Goal: Transaction & Acquisition: Purchase product/service

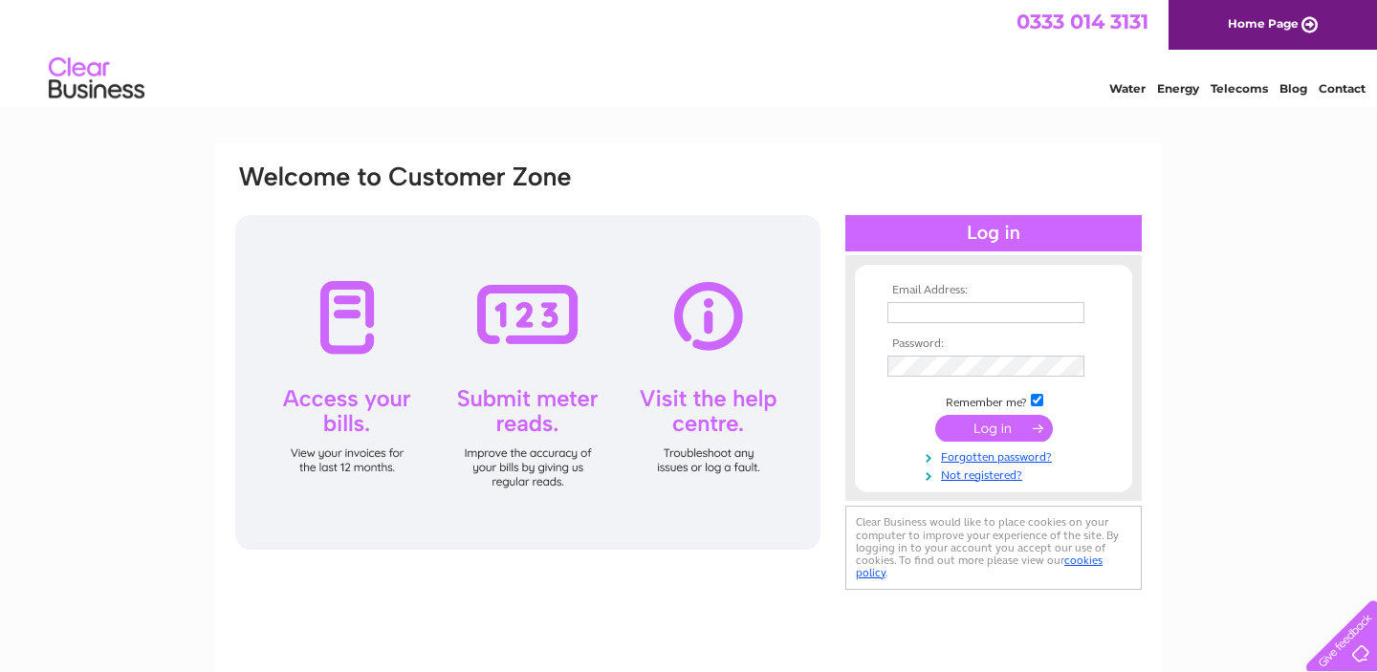
click at [958, 323] on td at bounding box center [994, 312] width 222 height 31
click at [967, 310] on input "text" at bounding box center [986, 313] width 199 height 23
type input "olly@bradanddills.com"
click at [935, 417] on input "submit" at bounding box center [994, 430] width 118 height 27
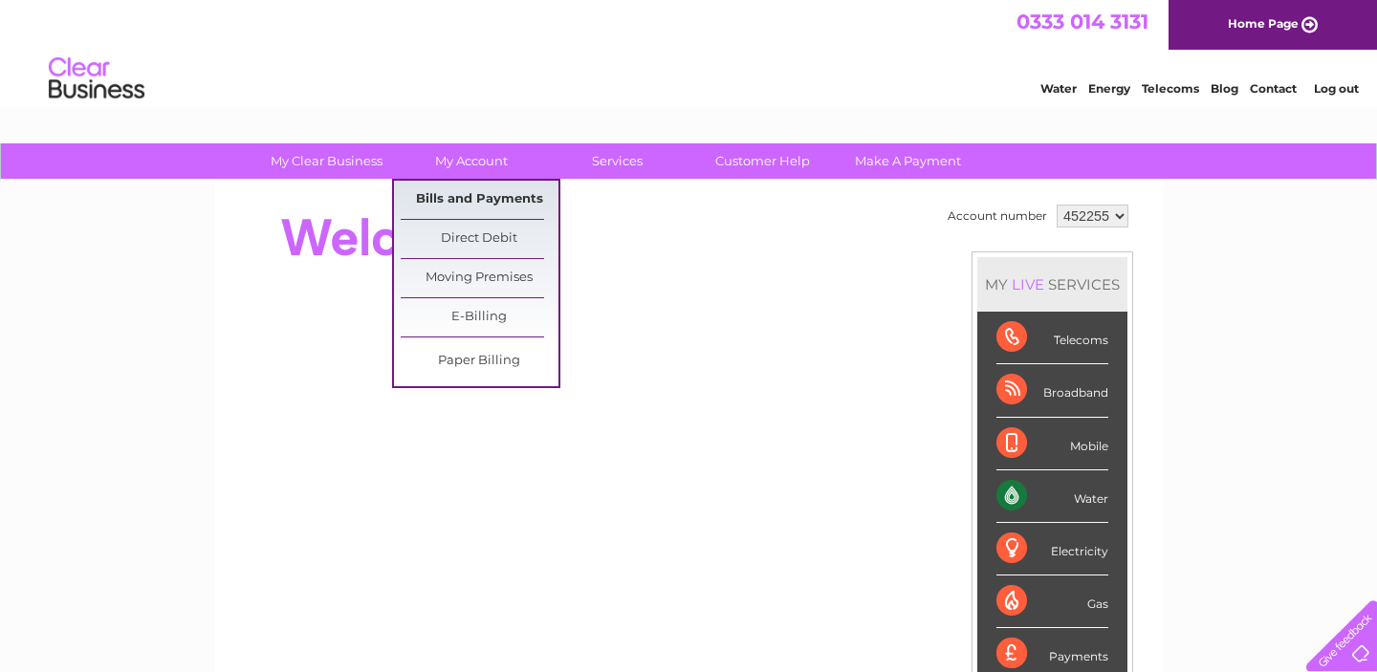
click at [497, 196] on link "Bills and Payments" at bounding box center [480, 200] width 158 height 38
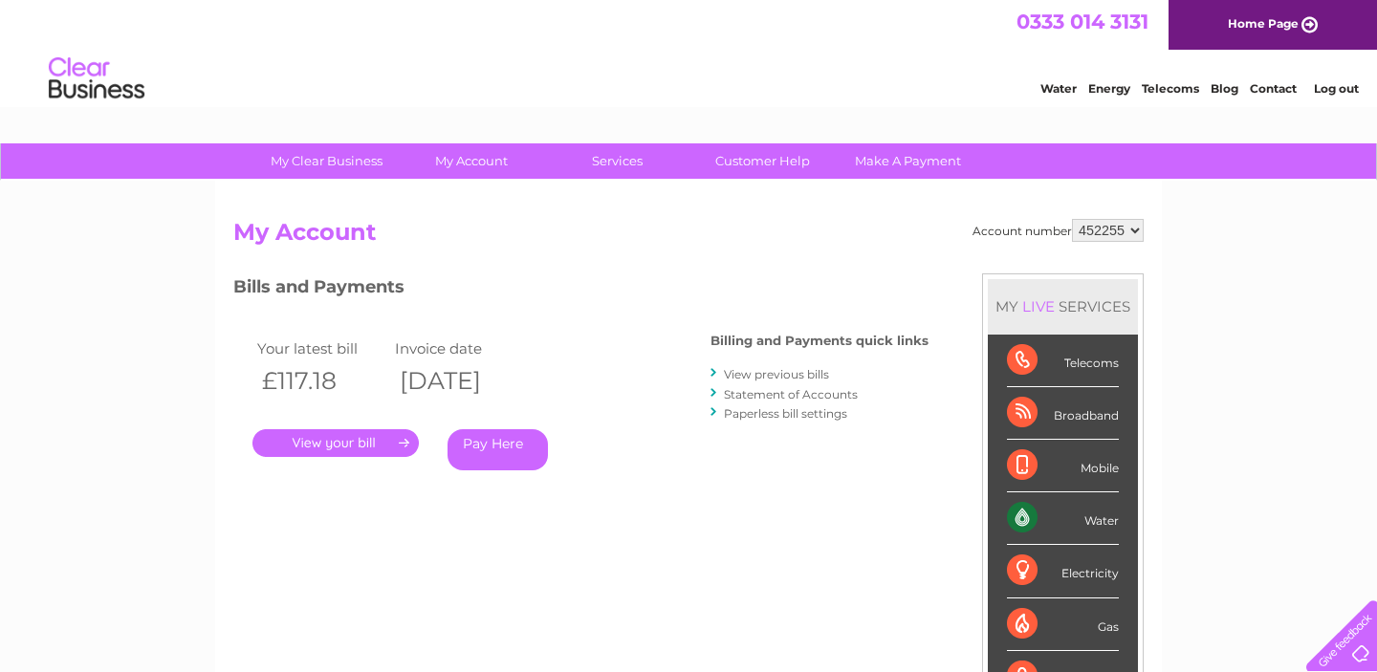
click at [526, 452] on link "Pay Here" at bounding box center [497, 449] width 100 height 41
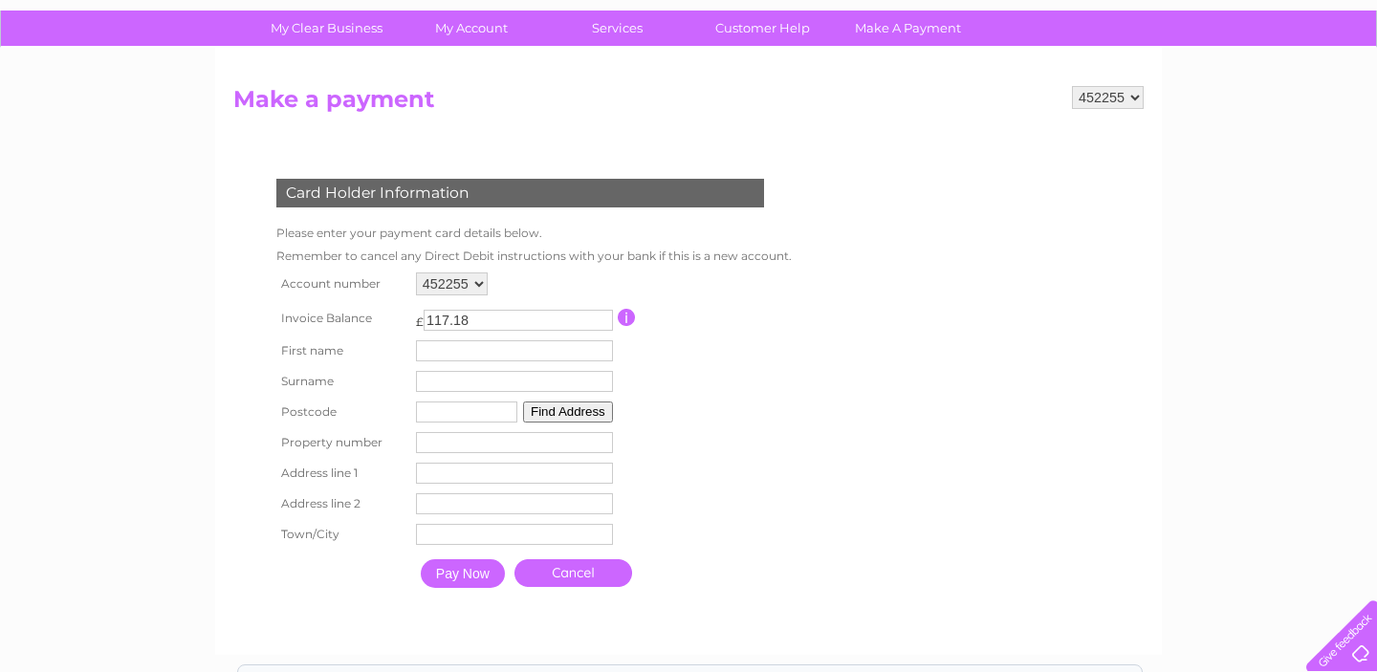
scroll to position [137, 0]
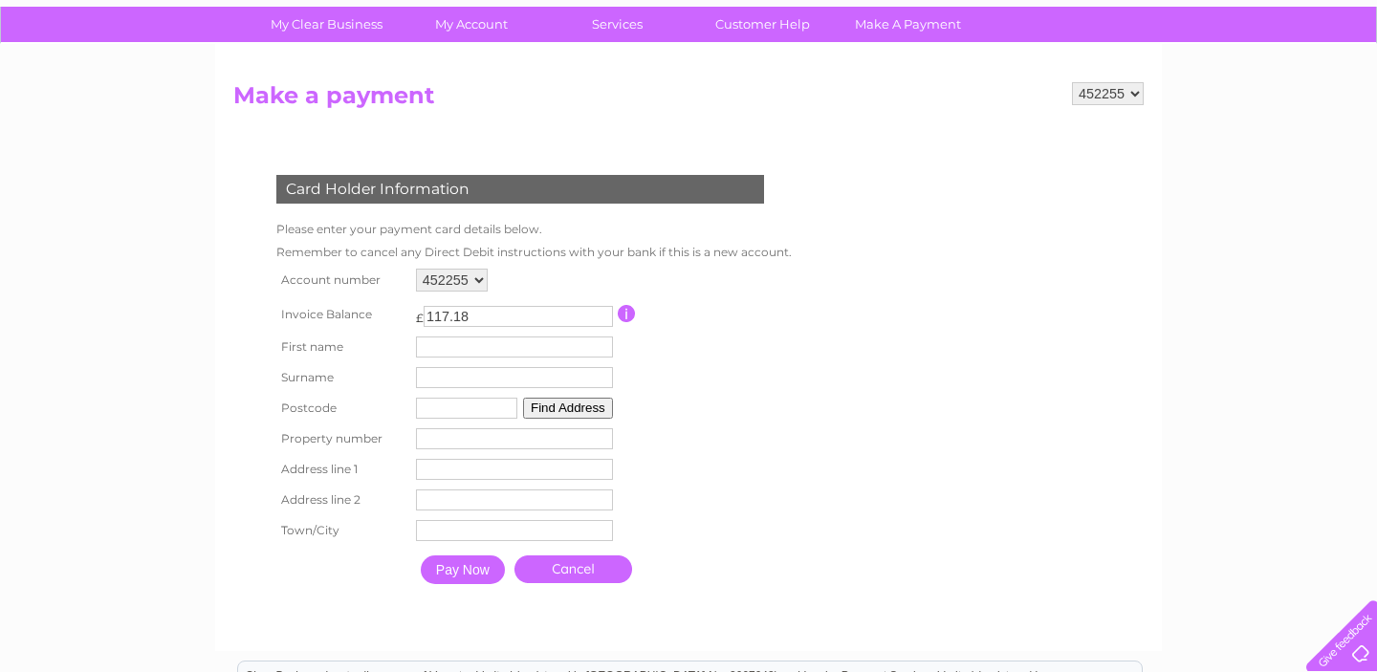
click at [472, 575] on input "Pay Now" at bounding box center [463, 570] width 84 height 29
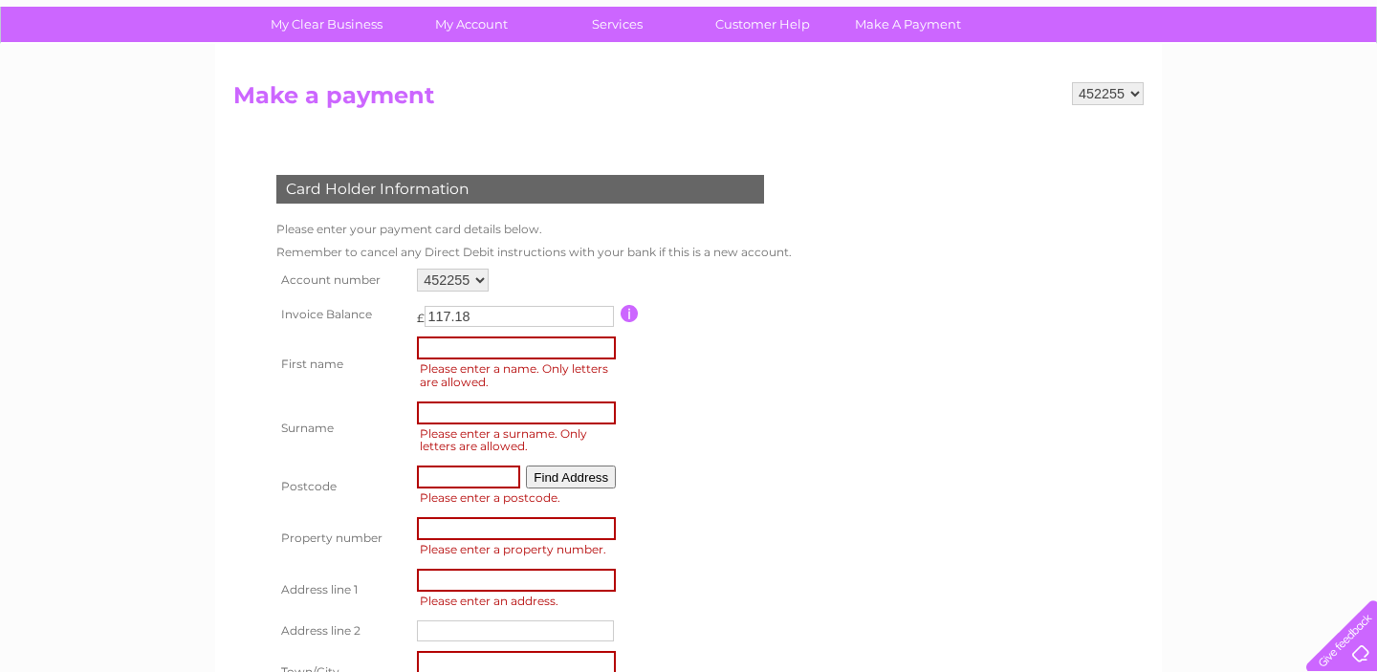
click at [510, 352] on input "text" at bounding box center [516, 348] width 199 height 23
type input "Oliver"
type input "Denley"
type input "al3 5qn"
type input "54"
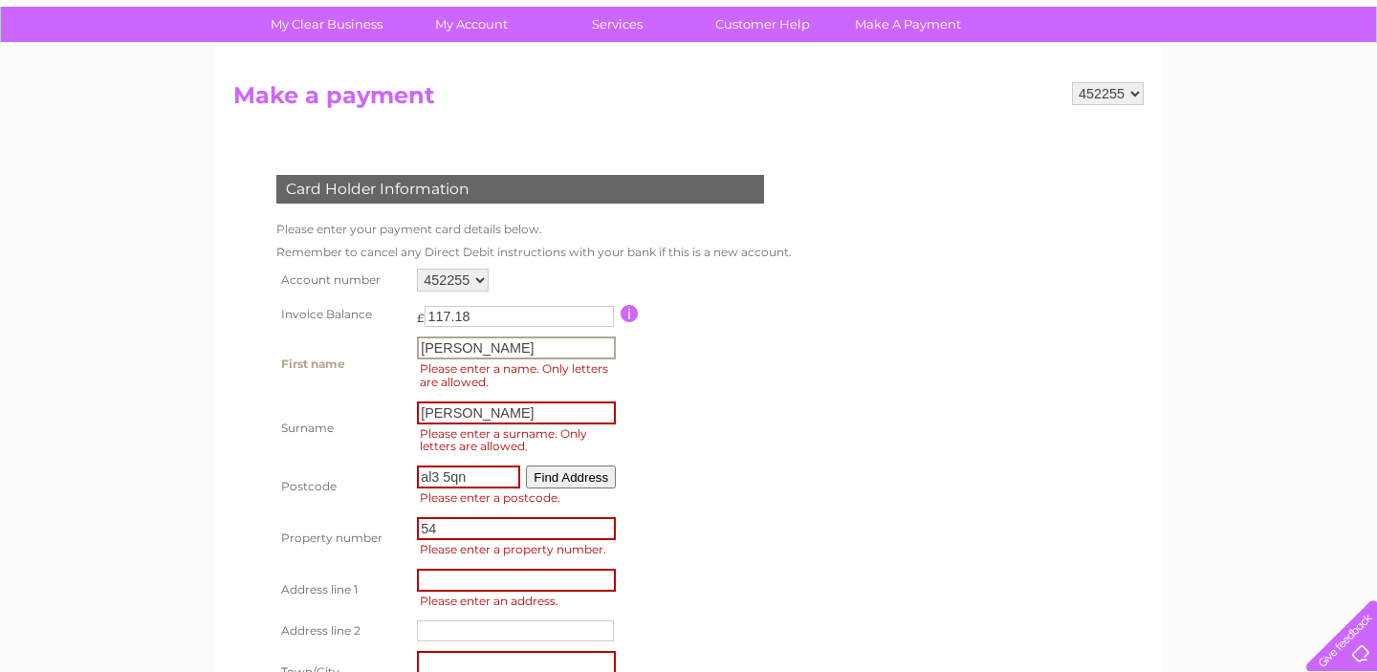
type input "54 bernard street"
type input "st albans"
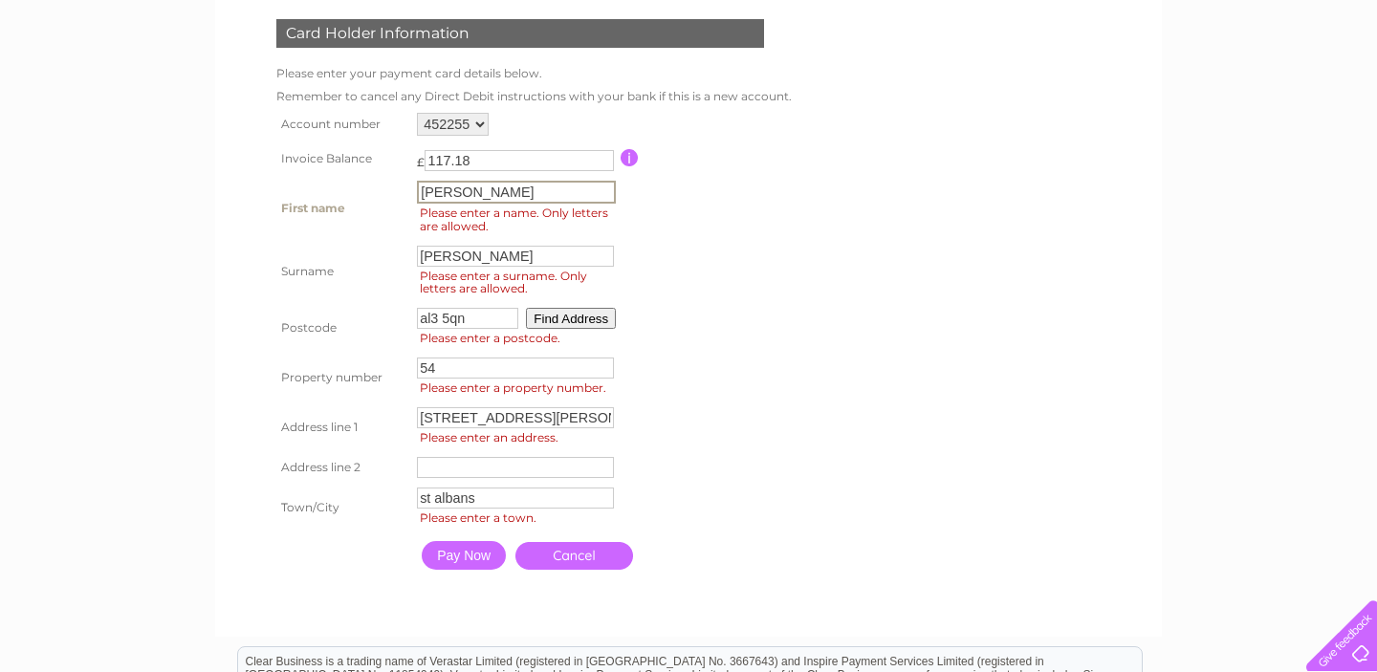
scroll to position [339, 0]
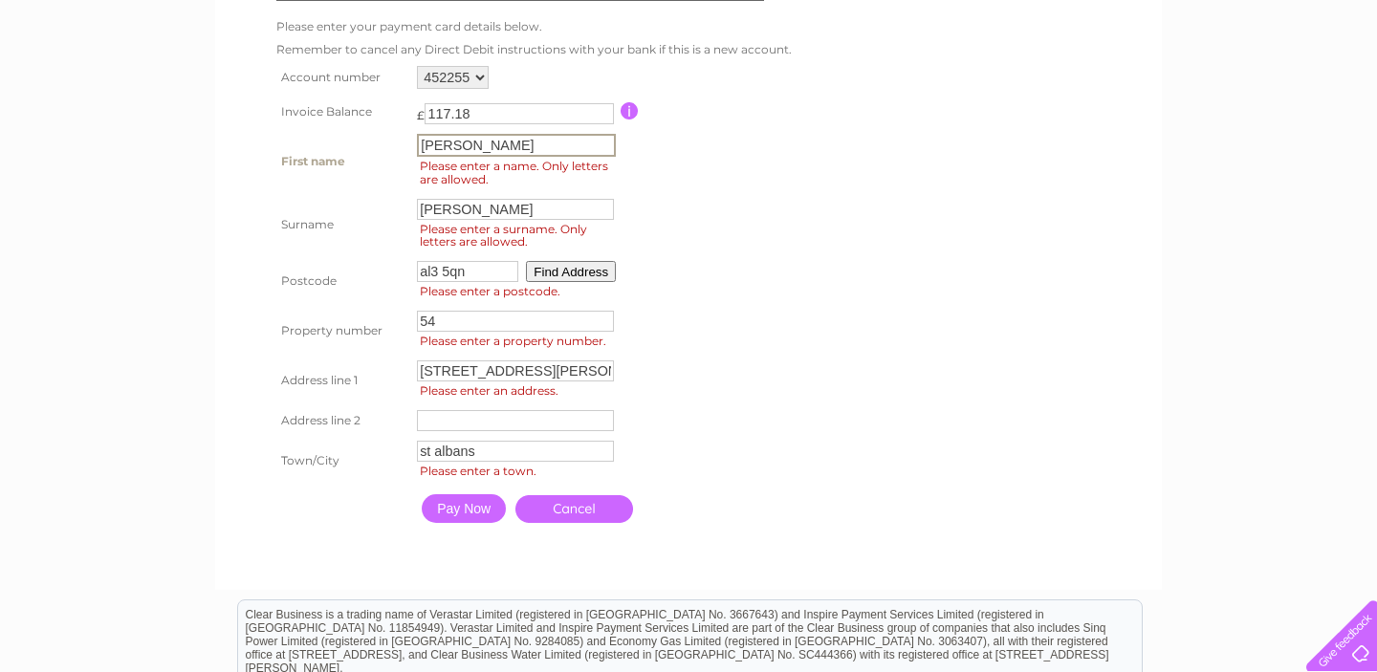
click at [449, 511] on input "Pay Now" at bounding box center [464, 508] width 84 height 29
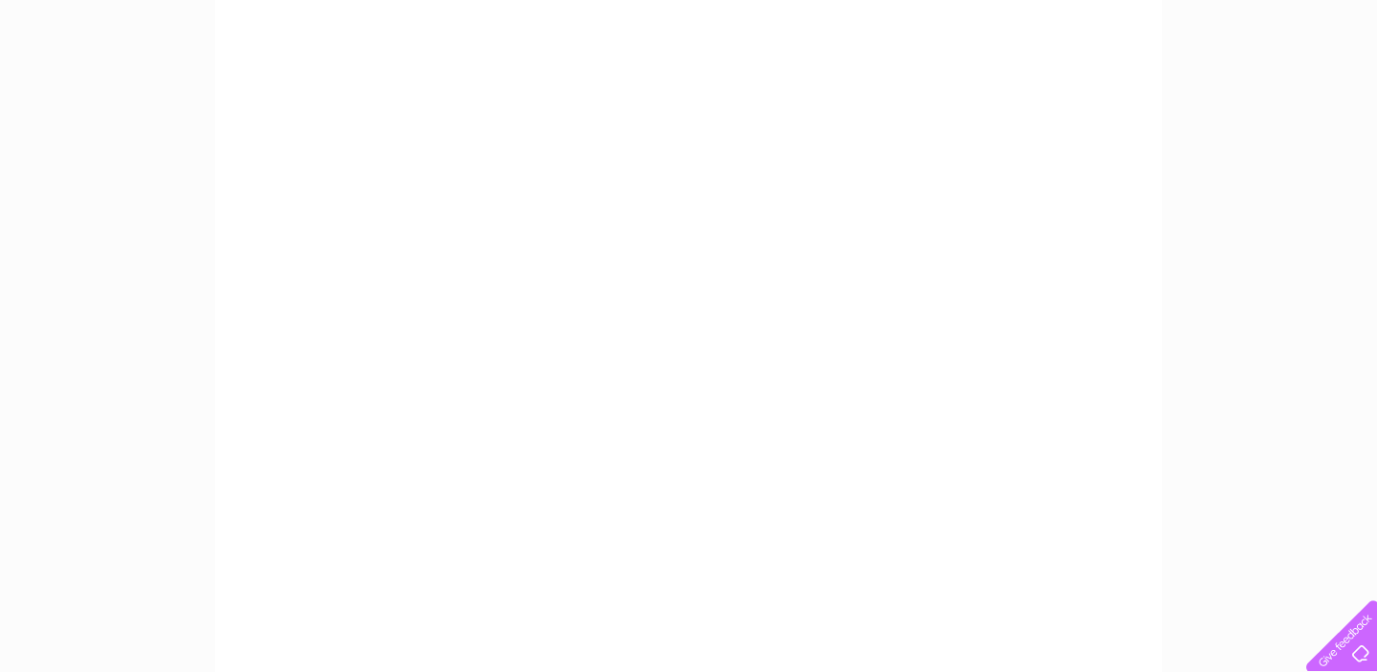
scroll to position [396, 0]
